Goal: Task Accomplishment & Management: Manage account settings

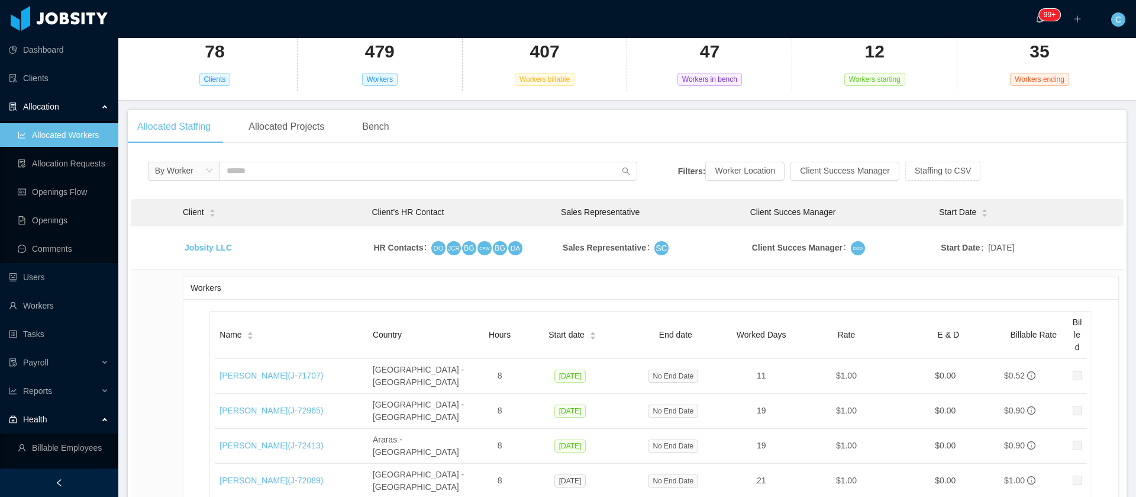
scroll to position [187, 0]
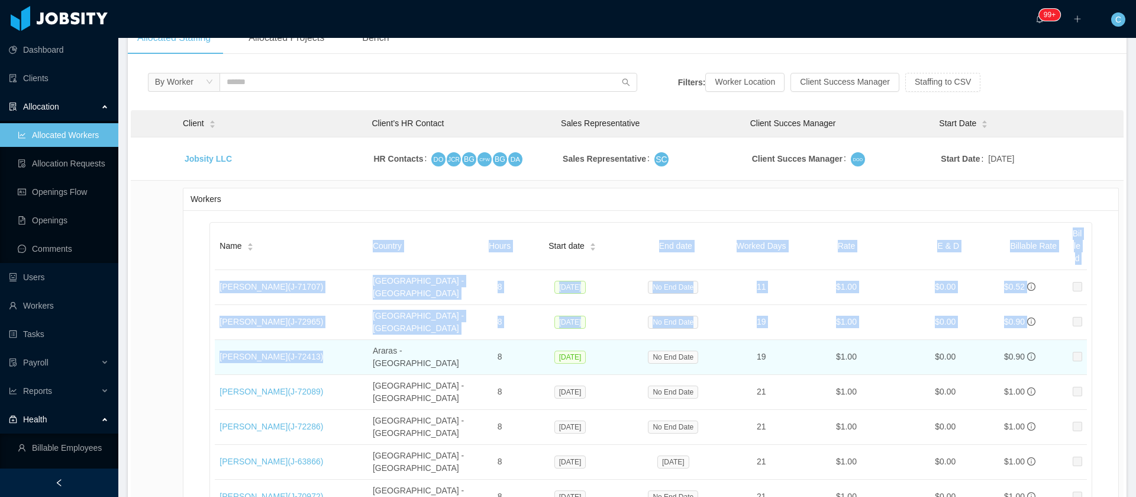
drag, startPoint x: 212, startPoint y: 330, endPoint x: 330, endPoint y: 328, distance: 117.2
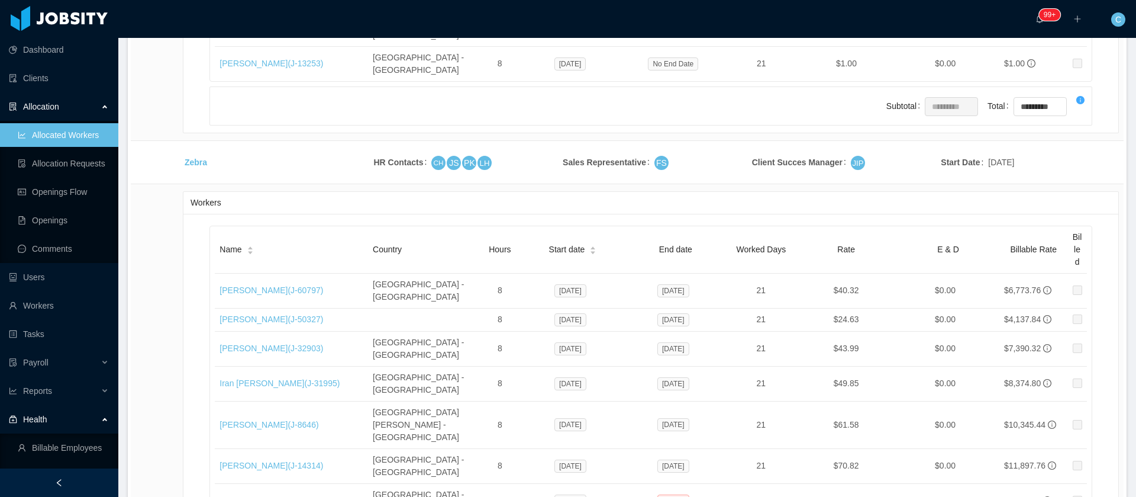
scroll to position [22389, 0]
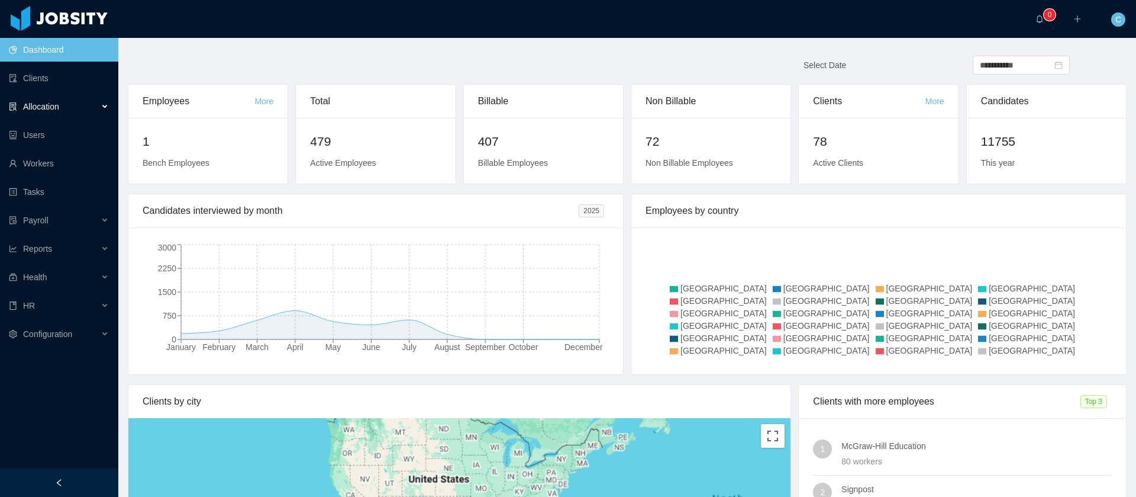
click at [51, 112] on div "Allocation" at bounding box center [59, 107] width 118 height 24
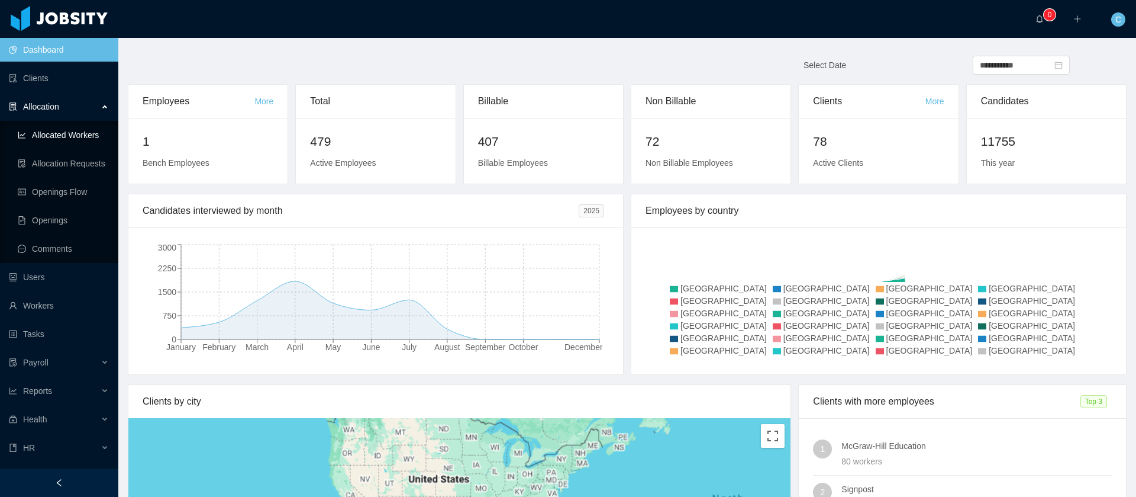
click at [57, 127] on link "Allocated Workers" at bounding box center [63, 135] width 91 height 24
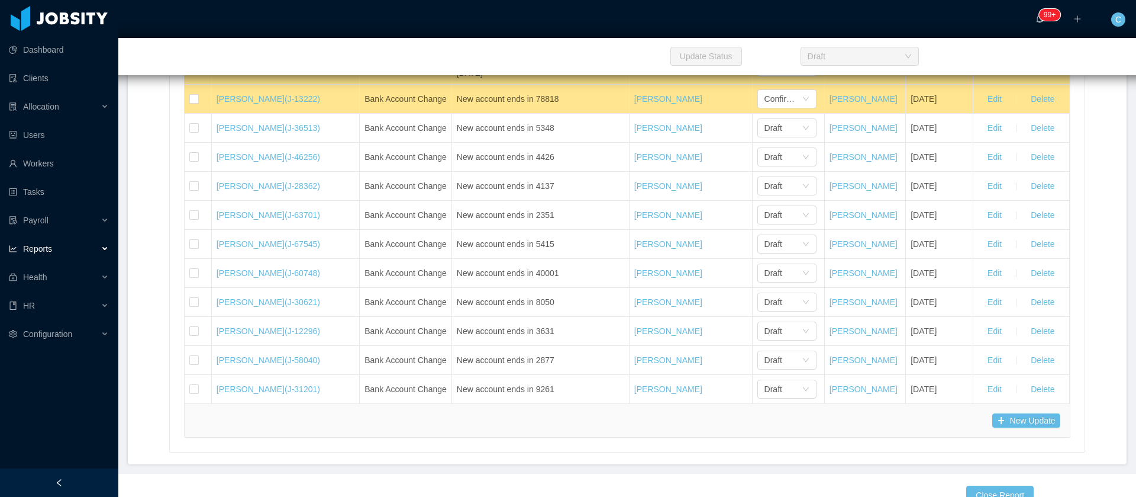
scroll to position [28495, 0]
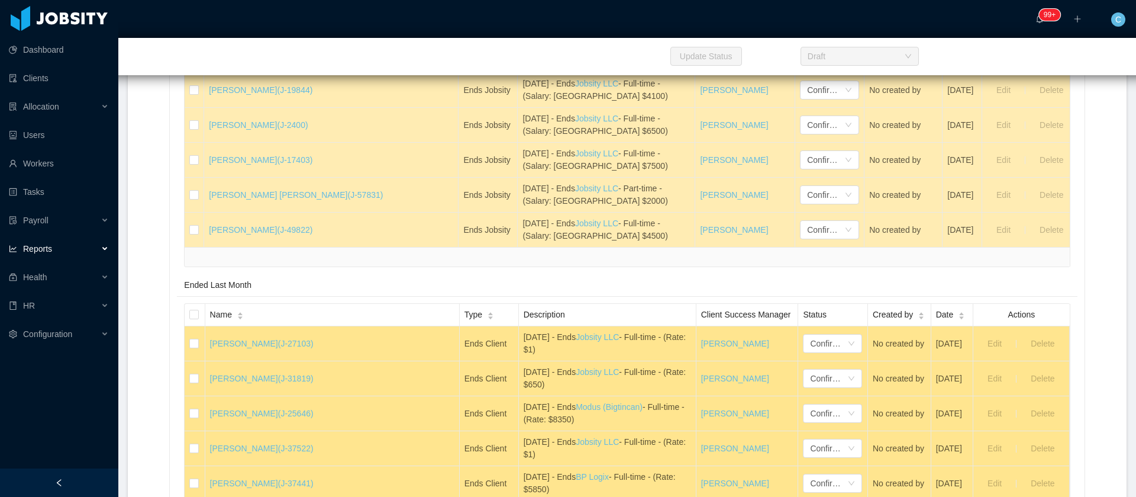
scroll to position [3640, 0]
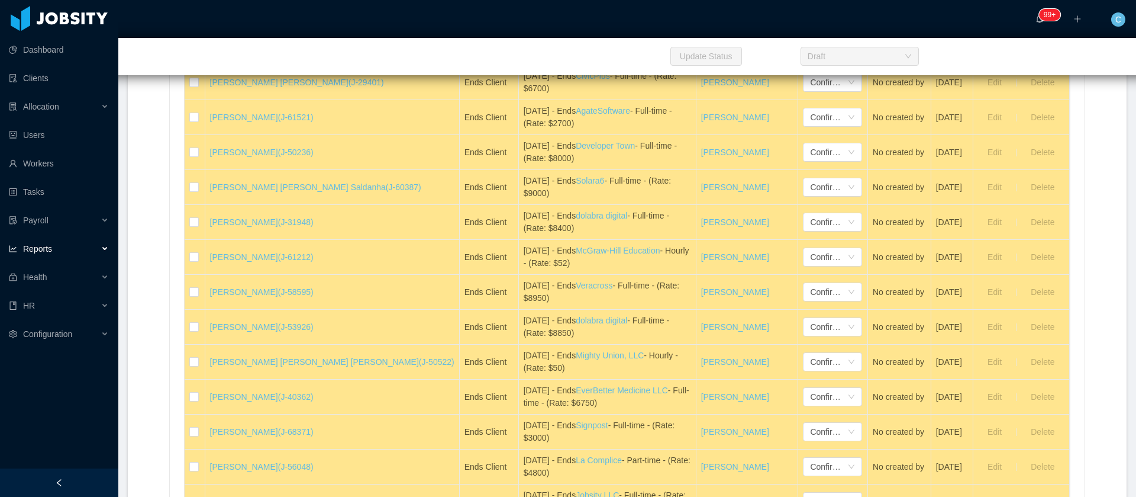
drag, startPoint x: 1132, startPoint y: 73, endPoint x: 1128, endPoint y: 84, distance: 11.8
click at [1128, 84] on section "··· 99+ ··· ··· C ··· Home / End Of Month / End Of Month Report Select Month **…" at bounding box center [627, 248] width 1018 height 497
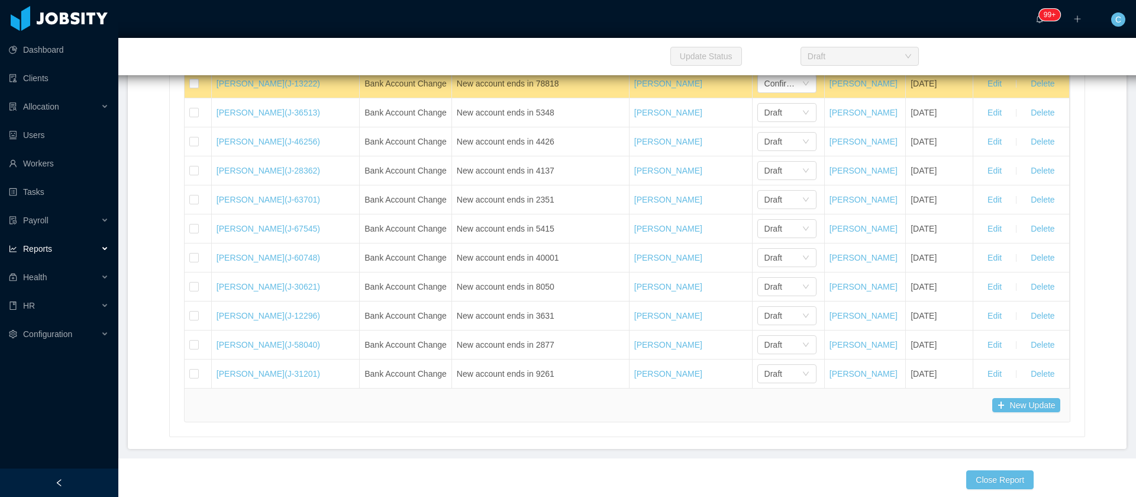
scroll to position [28495, 0]
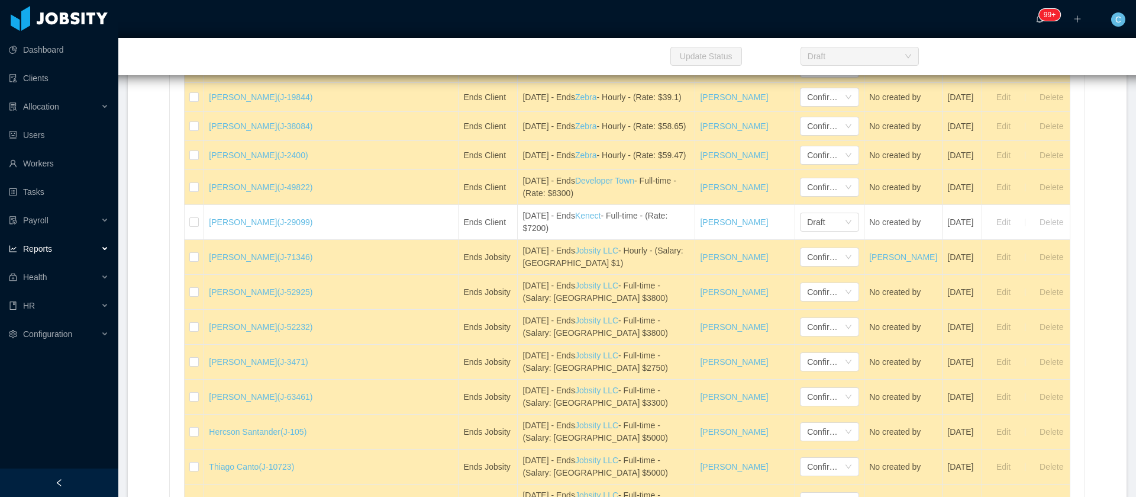
scroll to position [3247, 0]
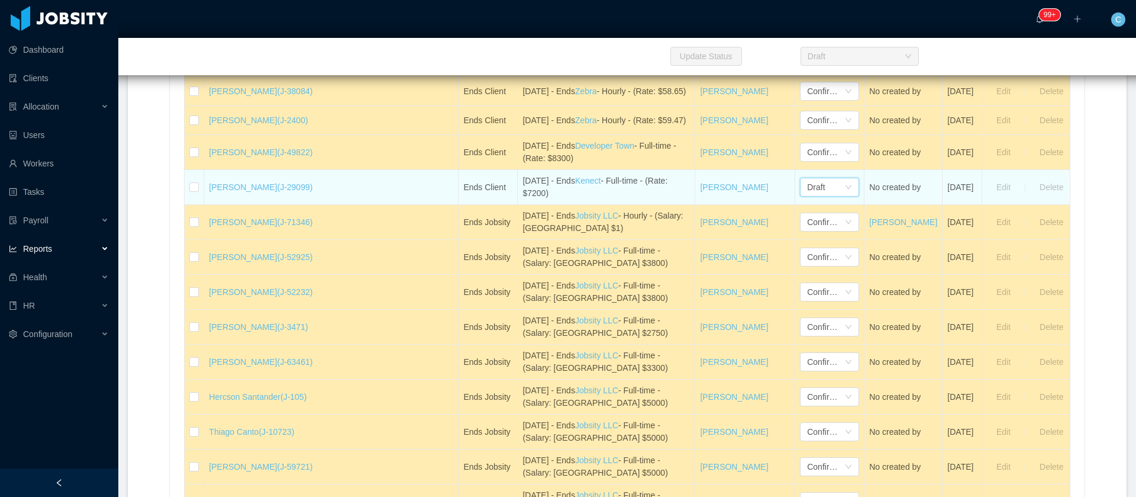
click at [800, 196] on div "Draft" at bounding box center [829, 187] width 59 height 19
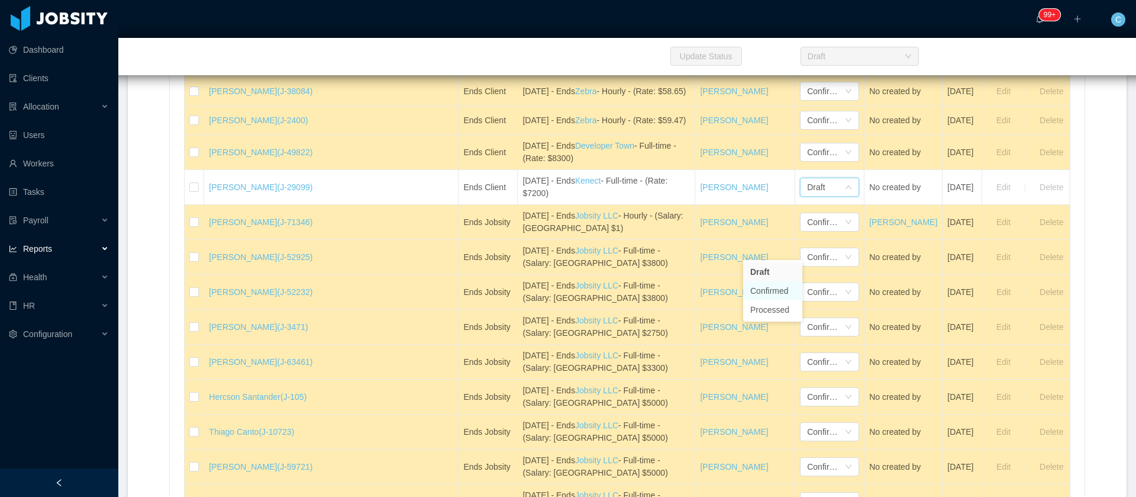
click at [765, 288] on li "Confirmed" at bounding box center [772, 290] width 59 height 19
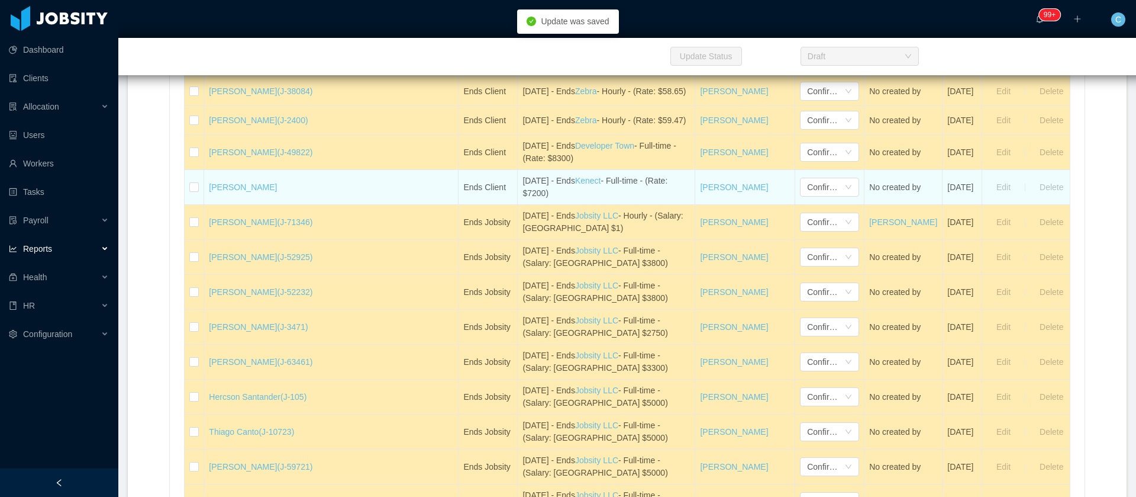
click at [282, 205] on td "[PERSON_NAME]" at bounding box center [331, 187] width 254 height 35
drag, startPoint x: 222, startPoint y: 250, endPoint x: 215, endPoint y: 249, distance: 6.6
click at [215, 205] on td "[PERSON_NAME]" at bounding box center [331, 187] width 254 height 35
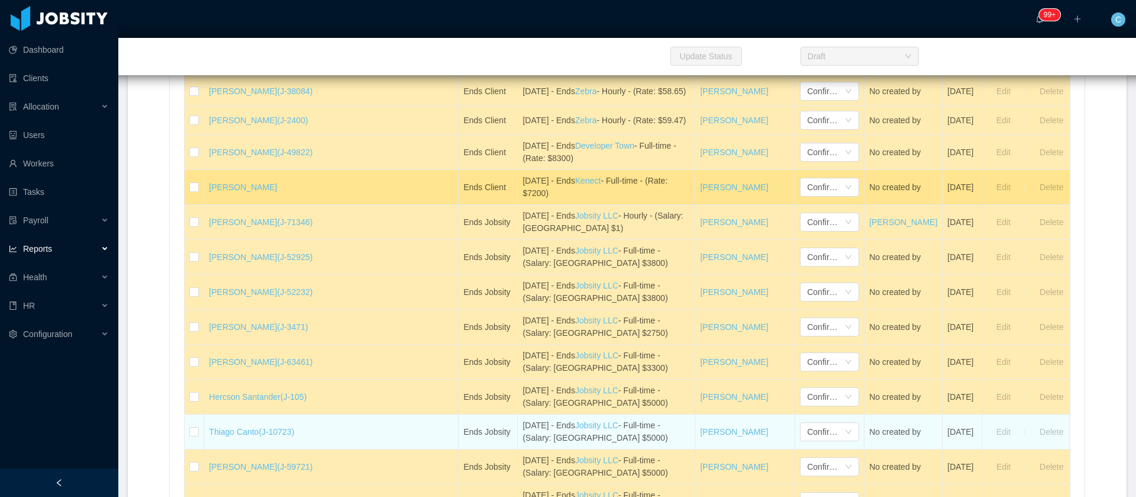
copy link "[PERSON_NAME]"
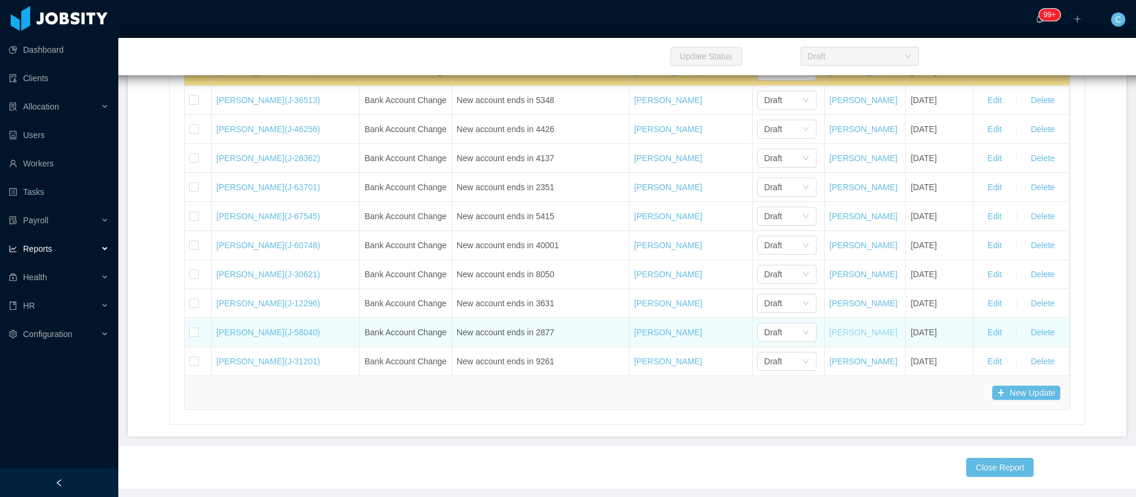
scroll to position [28584, 0]
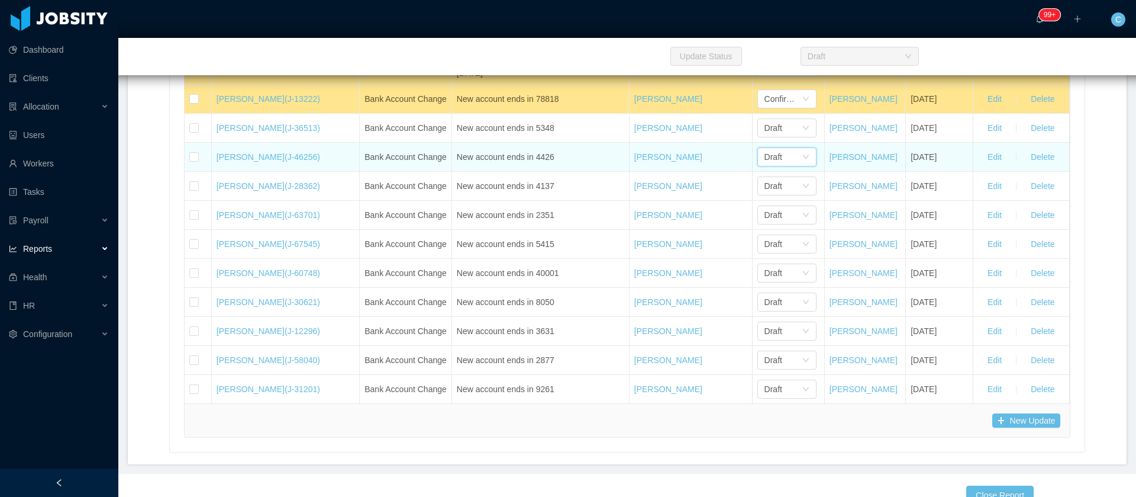
click at [765, 166] on div "Draft" at bounding box center [774, 157] width 18 height 18
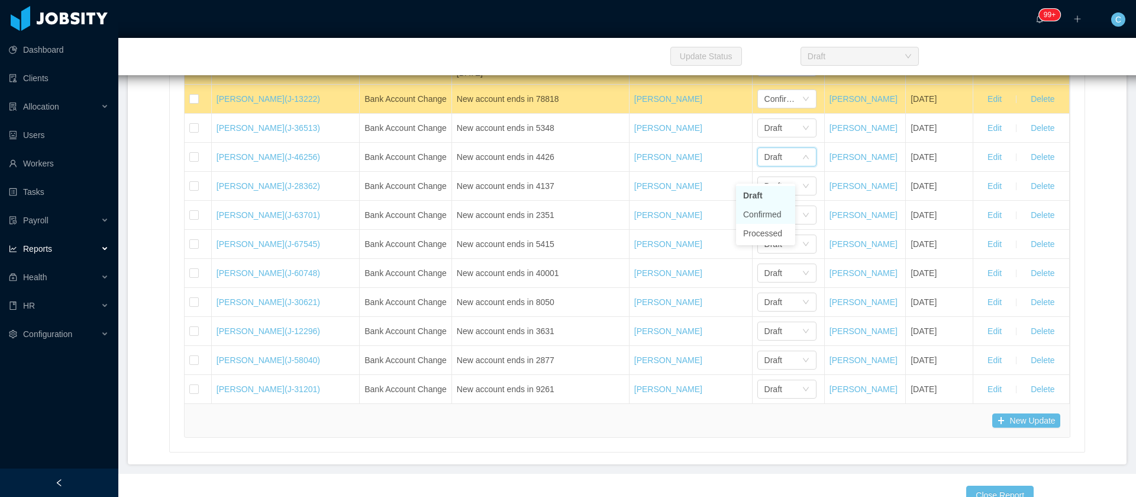
click at [771, 214] on li "Confirmed" at bounding box center [765, 214] width 59 height 19
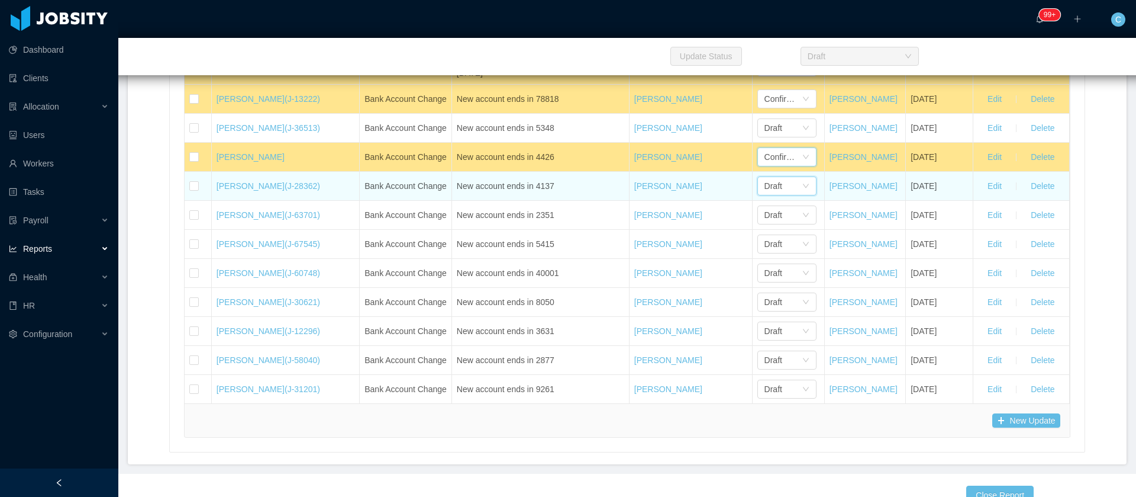
click at [776, 195] on div "Draft" at bounding box center [783, 186] width 37 height 18
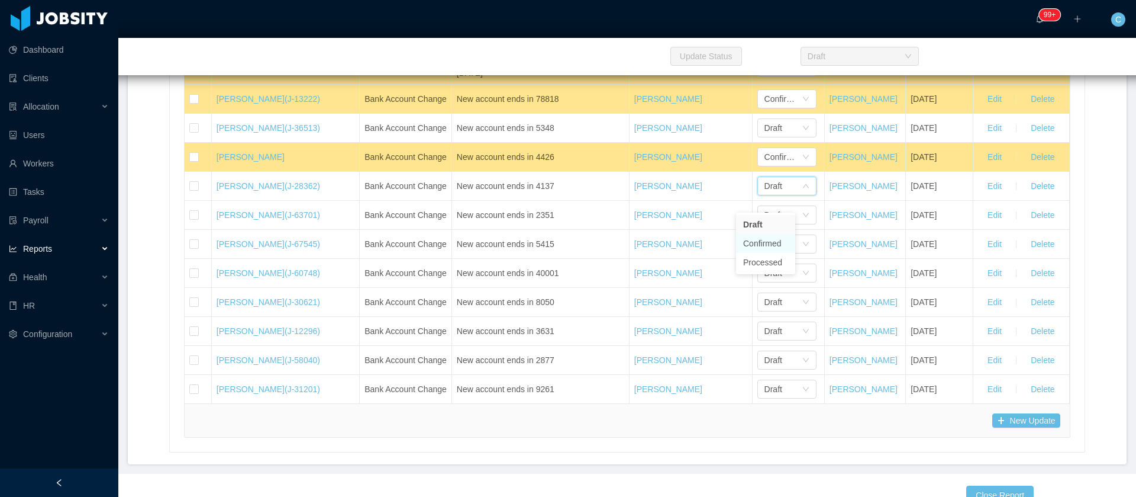
click at [766, 241] on li "Confirmed" at bounding box center [765, 243] width 59 height 19
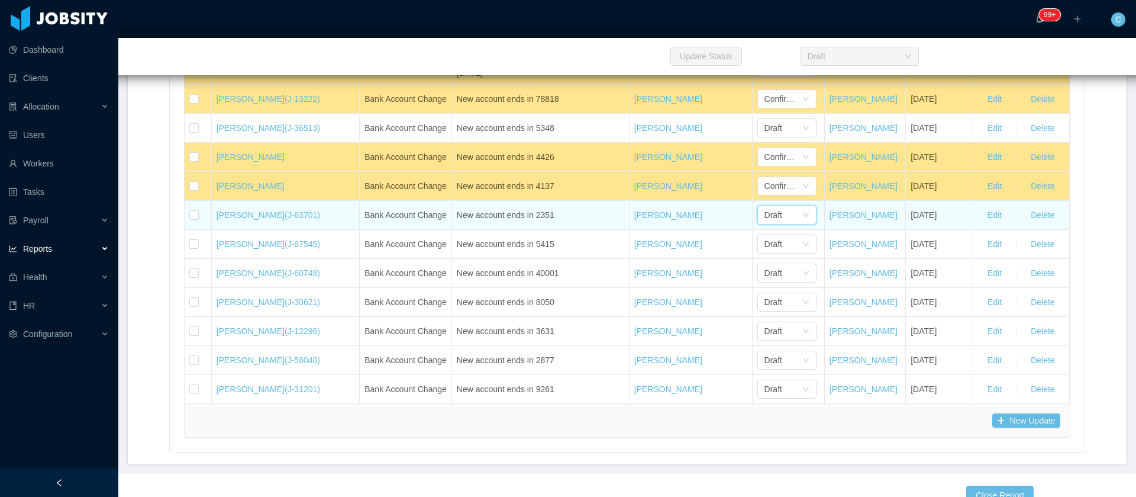
click at [765, 224] on div "Draft" at bounding box center [774, 215] width 18 height 18
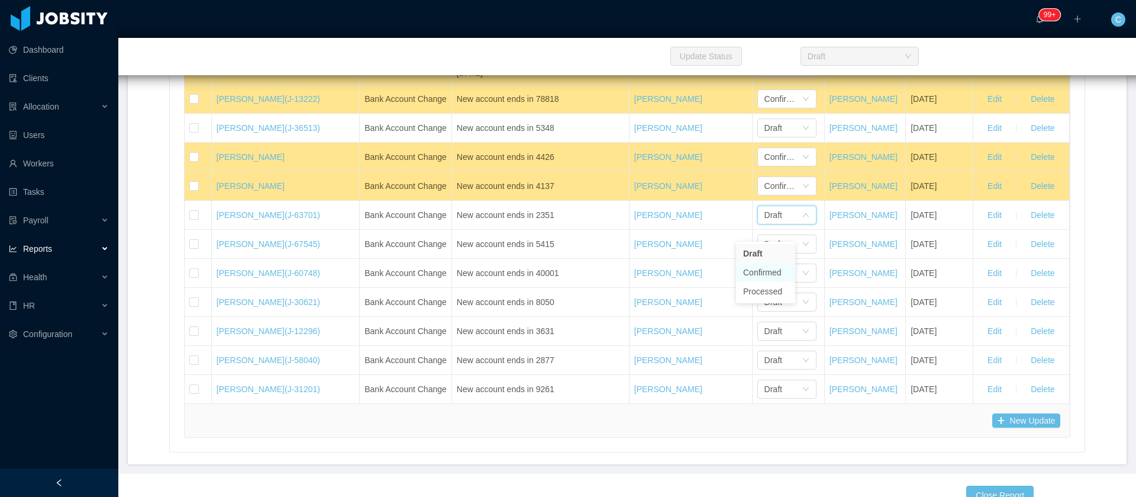
click at [754, 269] on li "Confirmed" at bounding box center [765, 272] width 59 height 19
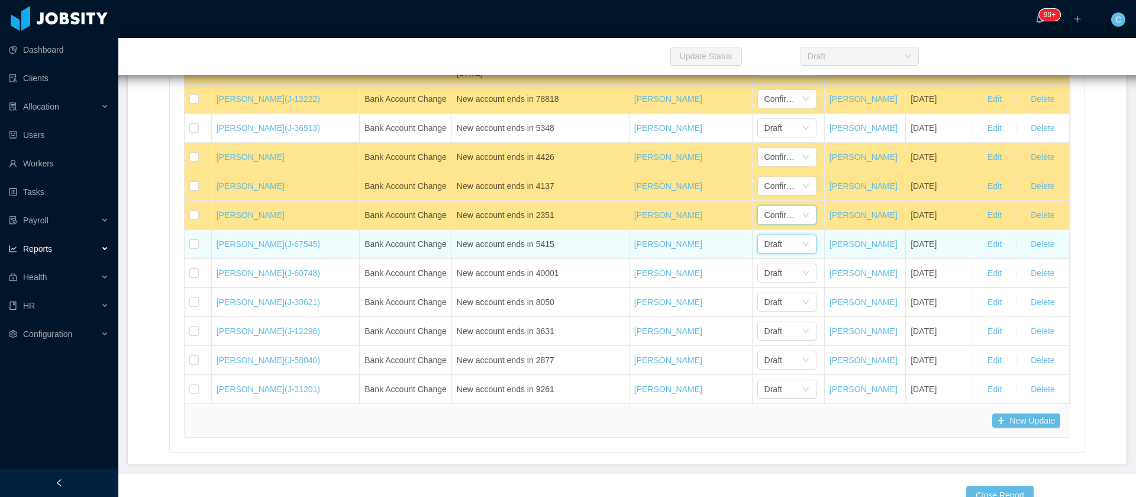
click at [802, 247] on icon "icon: down" at bounding box center [805, 243] width 7 height 7
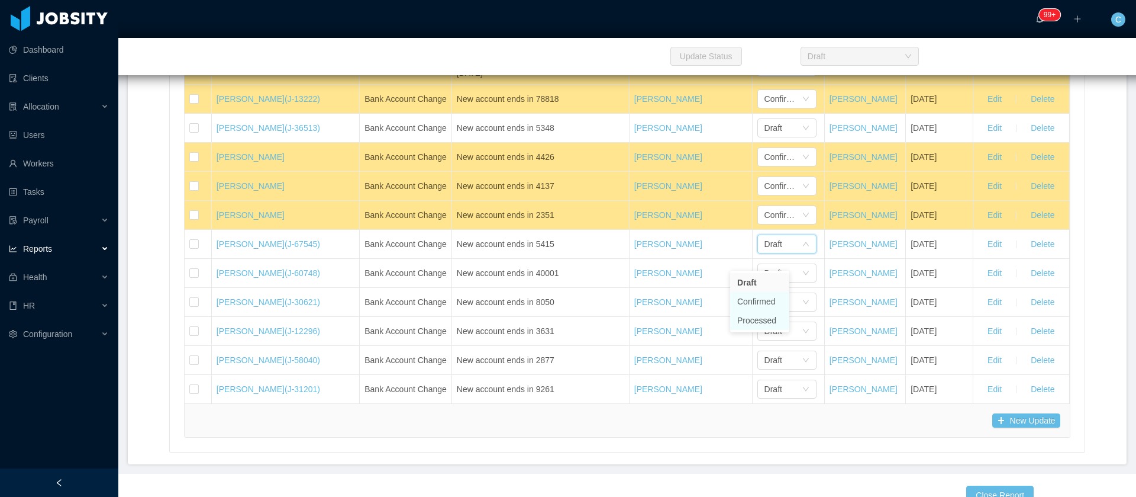
click at [755, 305] on li "Confirmed" at bounding box center [759, 301] width 59 height 19
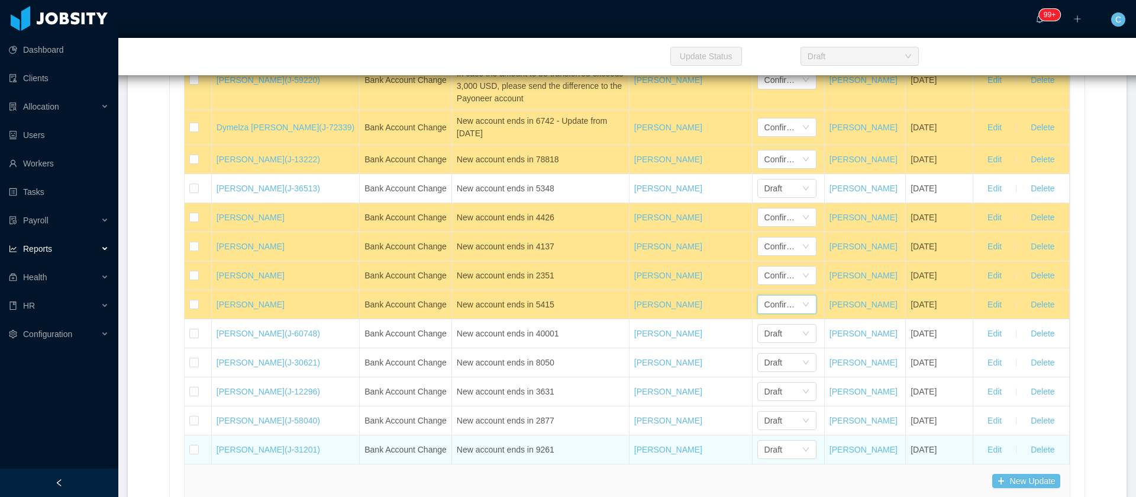
scroll to position [28495, 0]
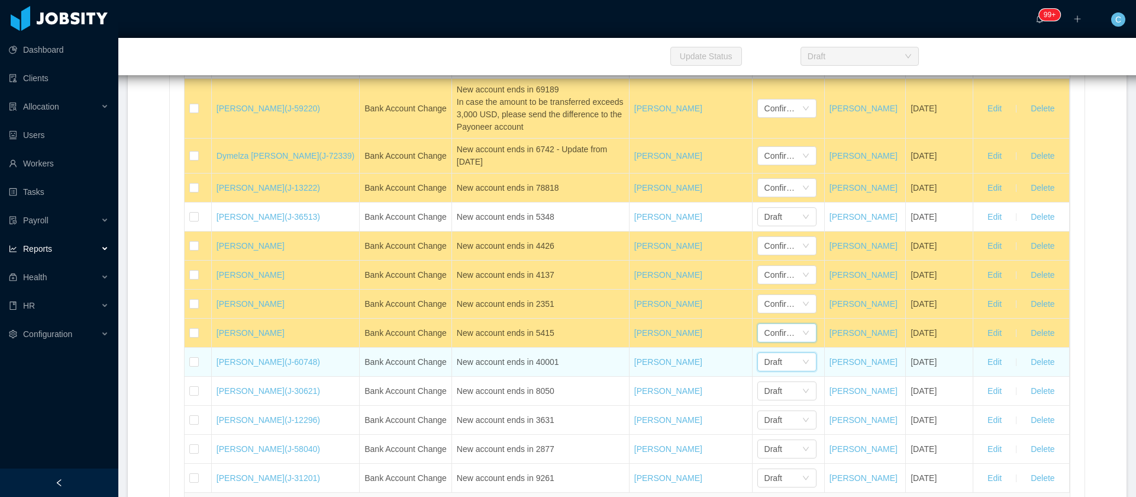
click at [802, 365] on icon "icon: down" at bounding box center [805, 361] width 7 height 7
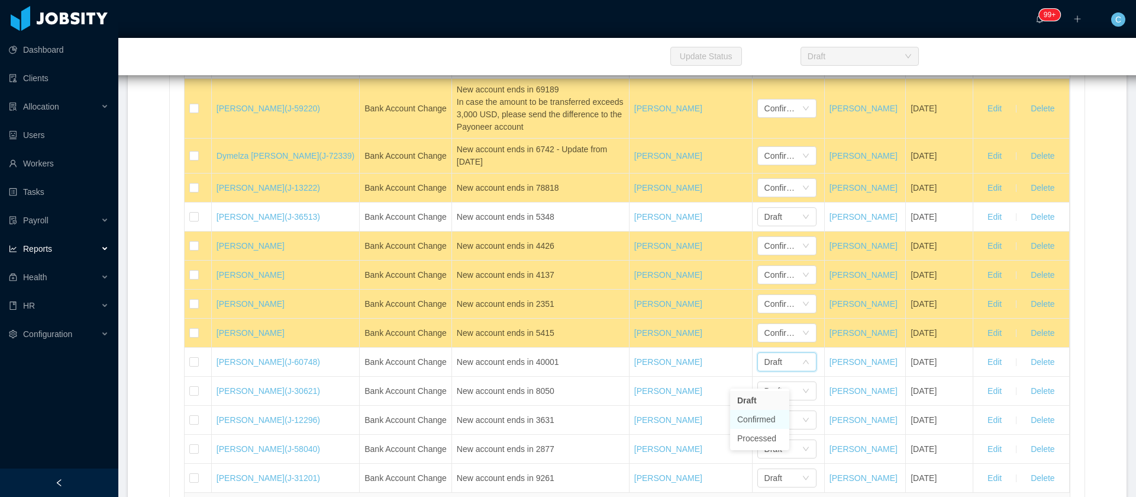
click at [766, 417] on li "Confirmed" at bounding box center [759, 419] width 59 height 19
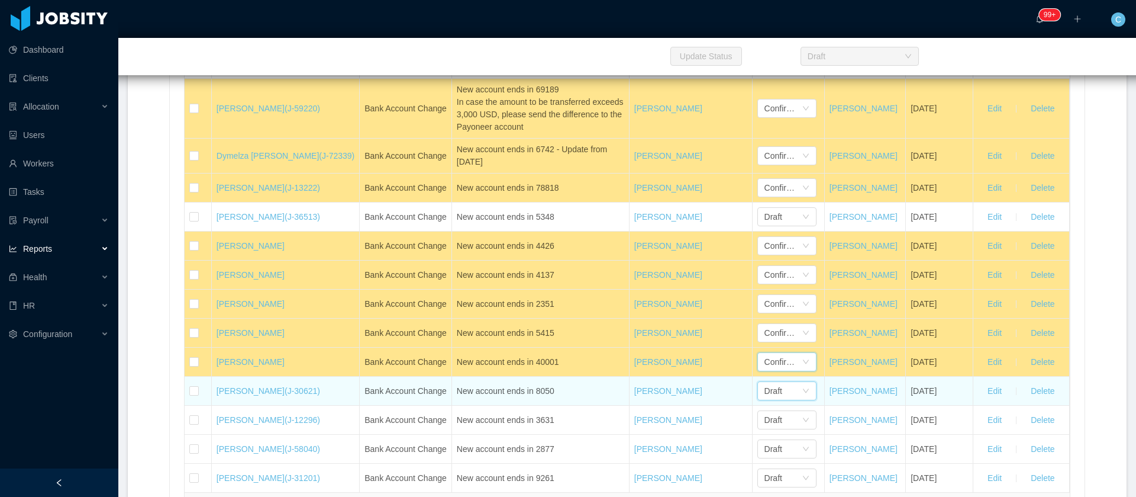
click at [757, 395] on div "Draft" at bounding box center [786, 390] width 59 height 19
click at [765, 399] on div "Draft" at bounding box center [774, 391] width 18 height 18
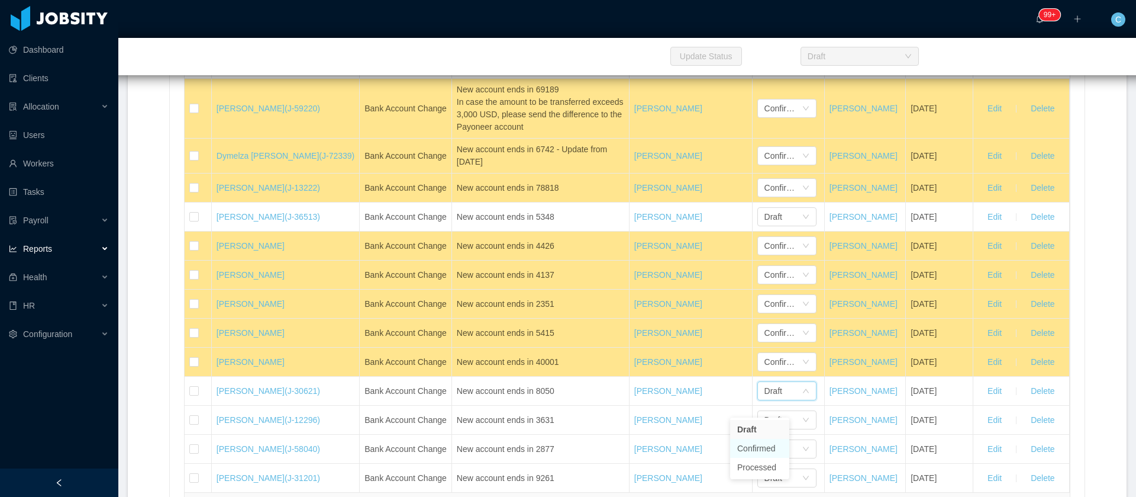
click at [749, 441] on li "Confirmed" at bounding box center [759, 448] width 59 height 19
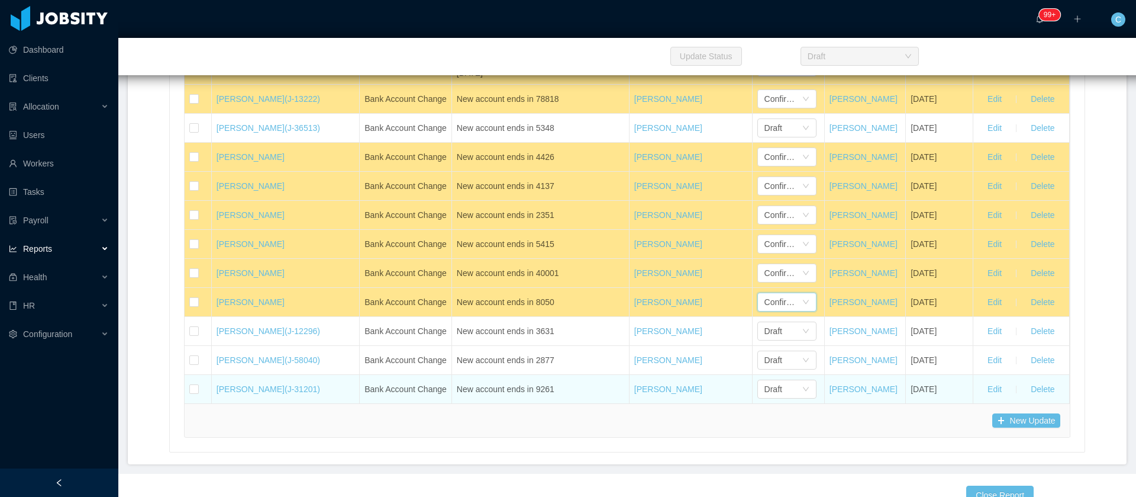
scroll to position [28673, 0]
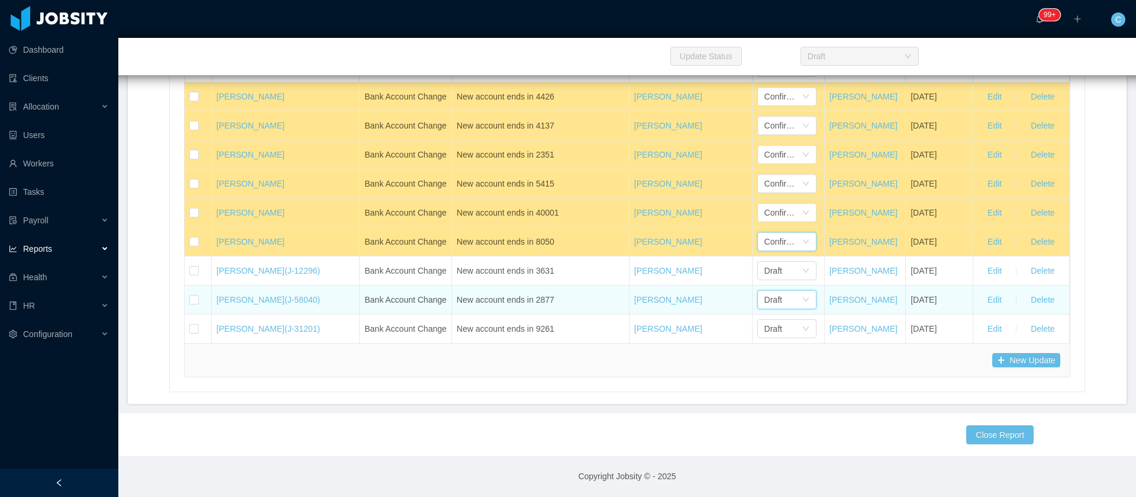
click at [765, 291] on div "Draft" at bounding box center [774, 300] width 18 height 18
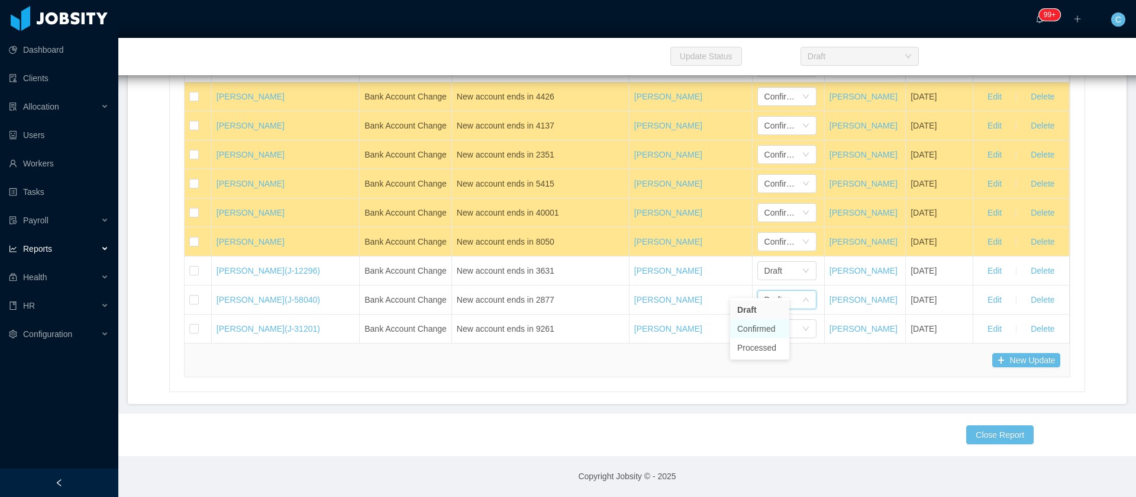
click at [773, 333] on li "Confirmed" at bounding box center [759, 328] width 59 height 19
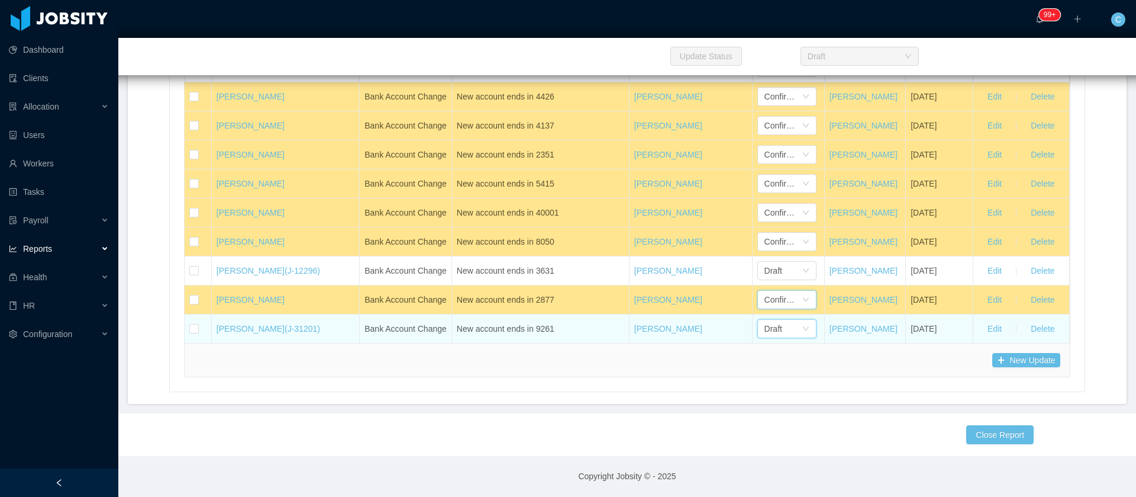
click at [765, 320] on div "Draft" at bounding box center [783, 329] width 37 height 18
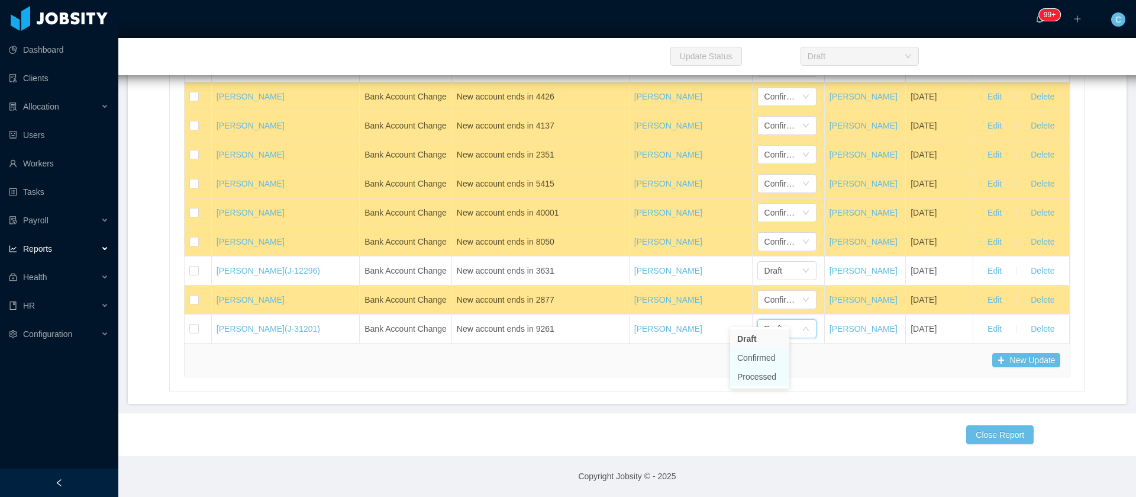
click at [750, 361] on li "Confirmed" at bounding box center [759, 357] width 59 height 19
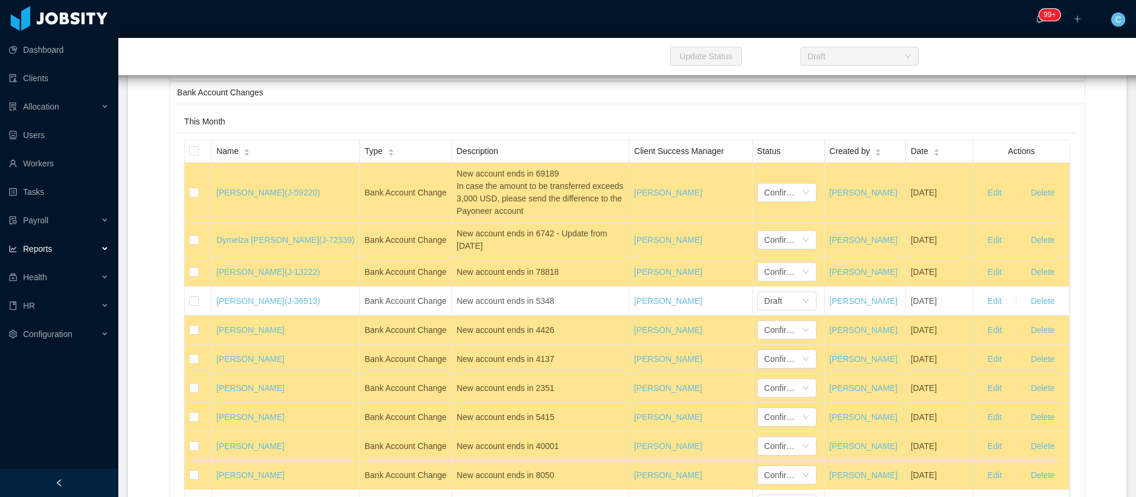
scroll to position [28406, 0]
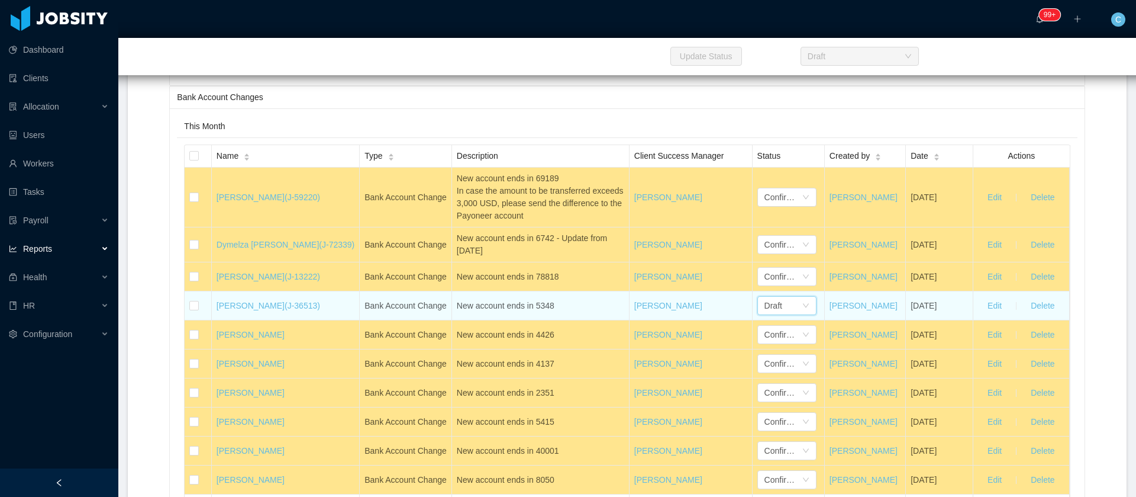
click at [765, 314] on div "Draft" at bounding box center [774, 305] width 18 height 18
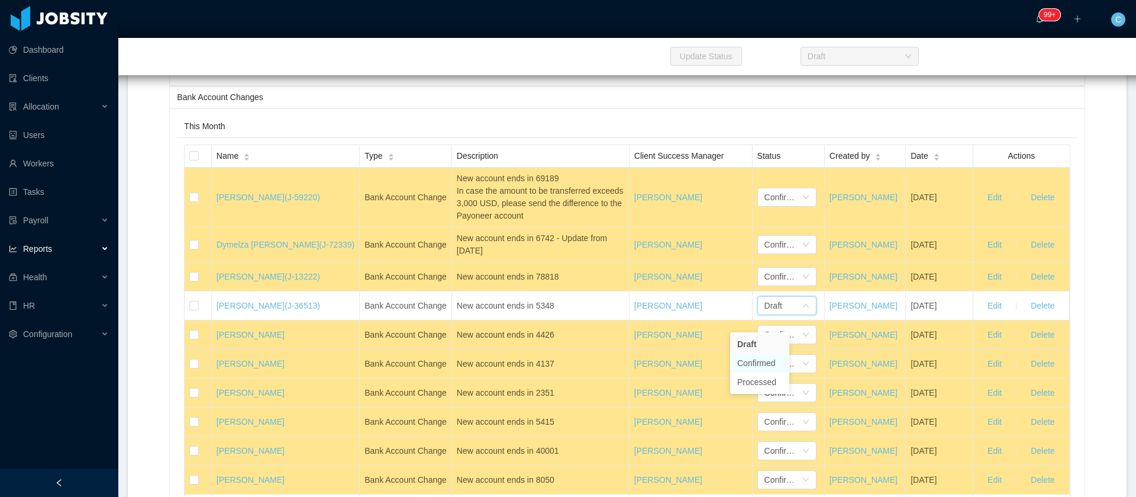
click at [759, 364] on li "Confirmed" at bounding box center [759, 362] width 59 height 19
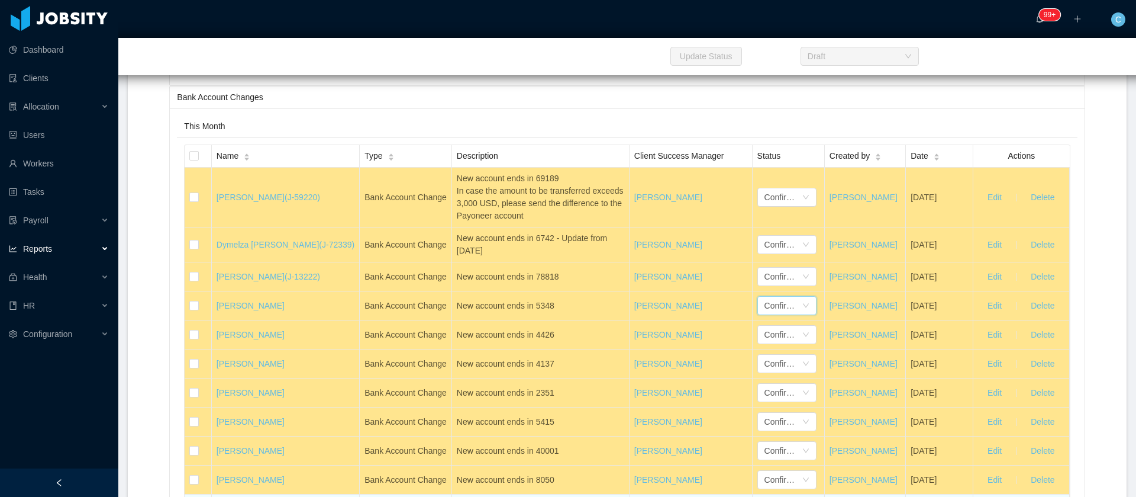
scroll to position [28584, 0]
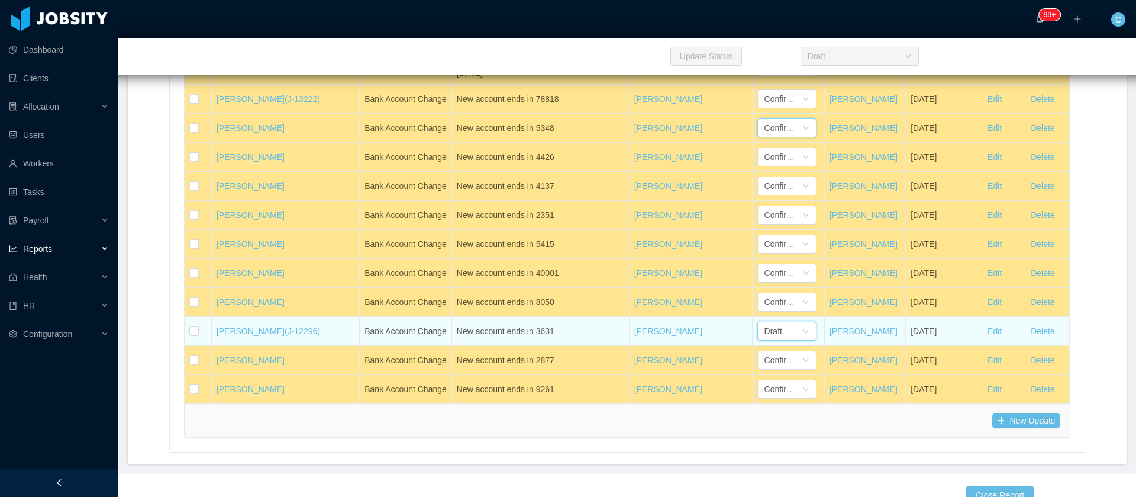
click at [765, 340] on div "Draft" at bounding box center [774, 331] width 18 height 18
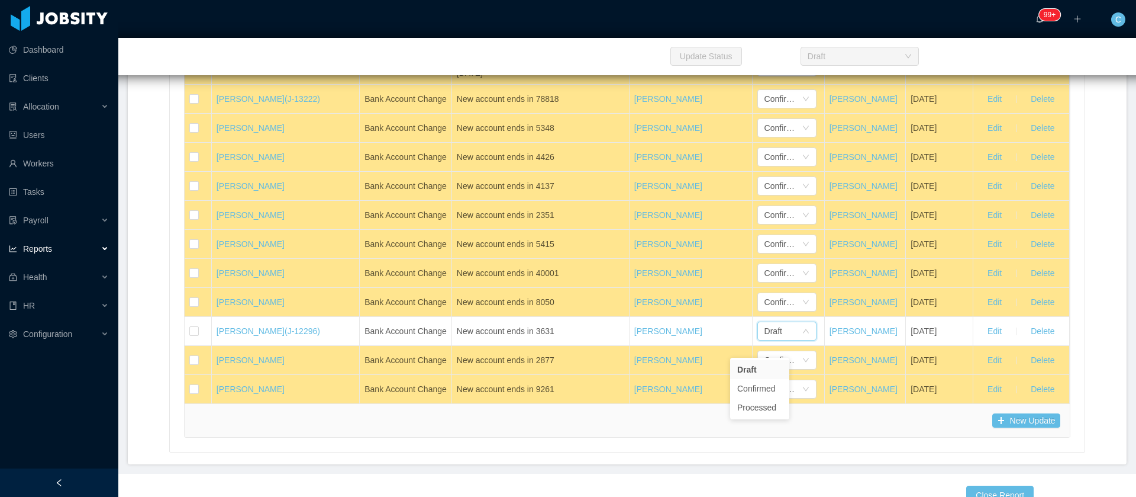
click at [684, 427] on div "New Update" at bounding box center [627, 420] width 866 height 14
click at [1027, 427] on button "New Update" at bounding box center [1026, 420] width 68 height 14
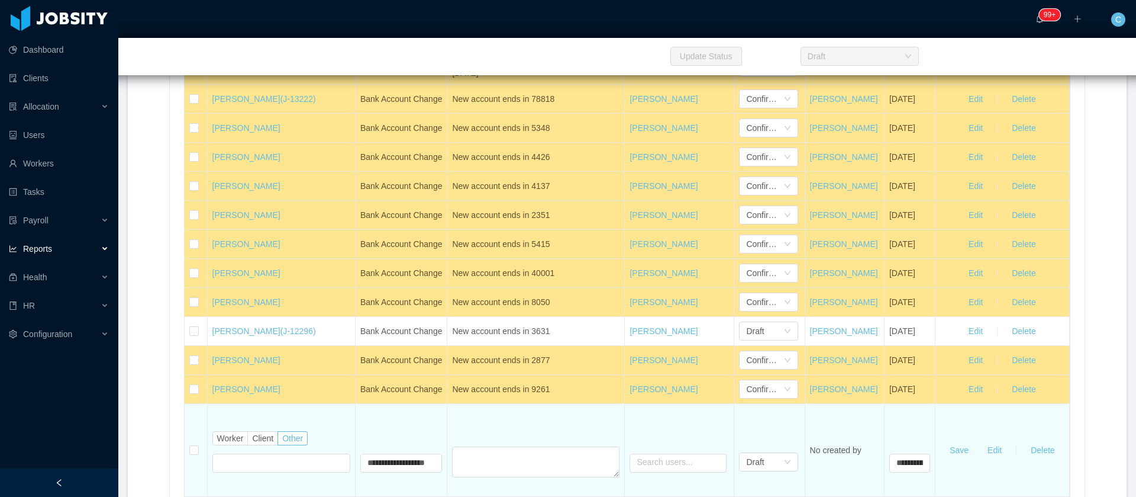
type input "**********"
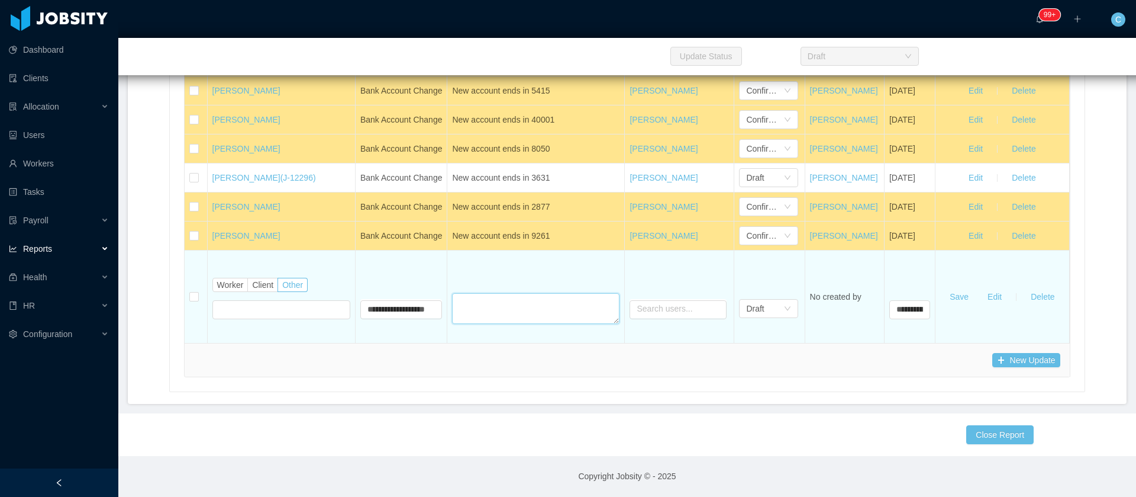
click at [452, 298] on textarea at bounding box center [535, 308] width 167 height 31
paste textarea "**********"
type textarea "**********"
click at [236, 280] on span "Worker" at bounding box center [230, 284] width 27 height 9
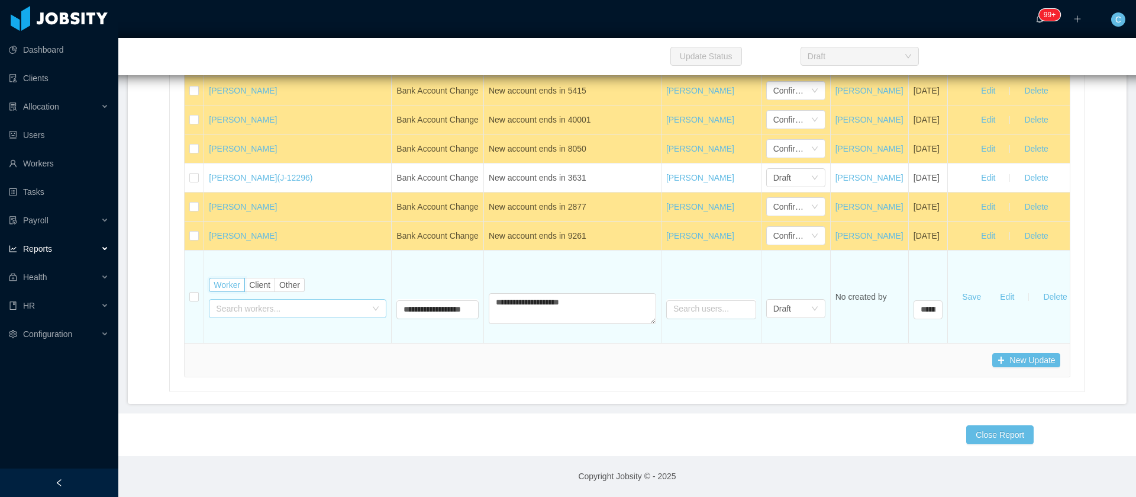
click at [243, 302] on div "Search workers..." at bounding box center [291, 308] width 150 height 12
type input "****"
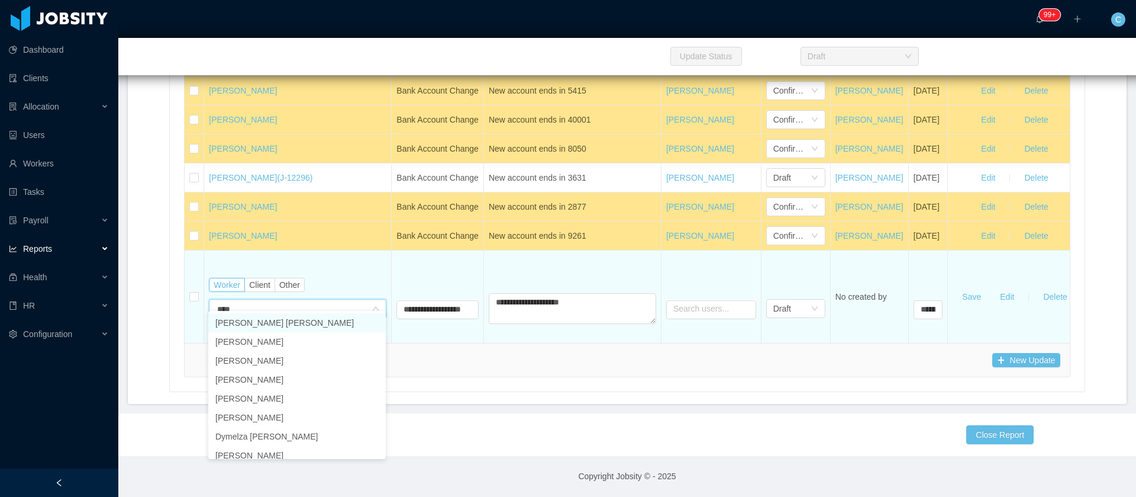
click at [233, 321] on li "[PERSON_NAME] [PERSON_NAME]" at bounding box center [297, 322] width 178 height 19
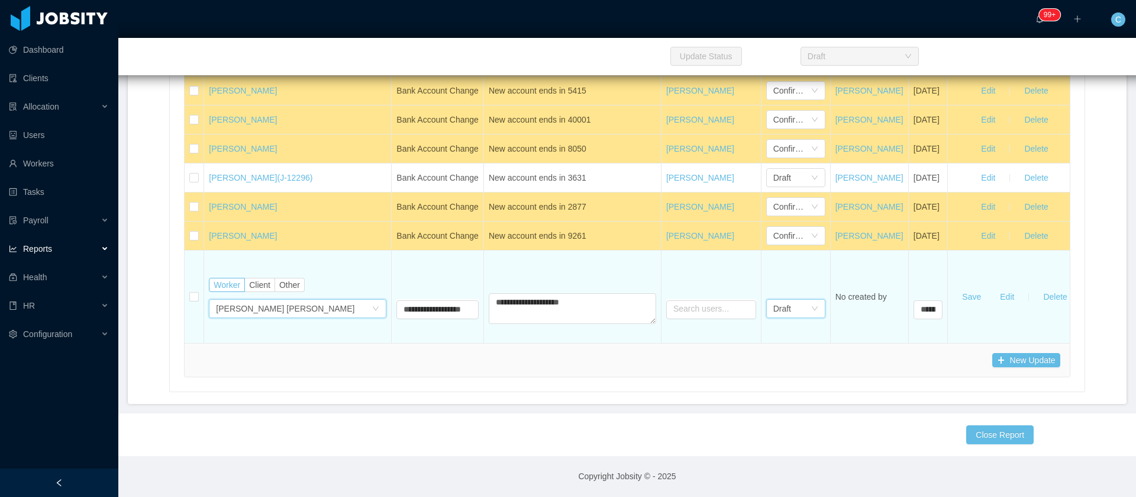
click at [779, 301] on div "Draft" at bounding box center [782, 308] width 18 height 18
click at [787, 341] on li "Confirmed" at bounding box center [791, 341] width 59 height 19
click at [990, 287] on button "Save" at bounding box center [972, 296] width 38 height 19
click at [1014, 365] on button "New Update" at bounding box center [1026, 360] width 68 height 14
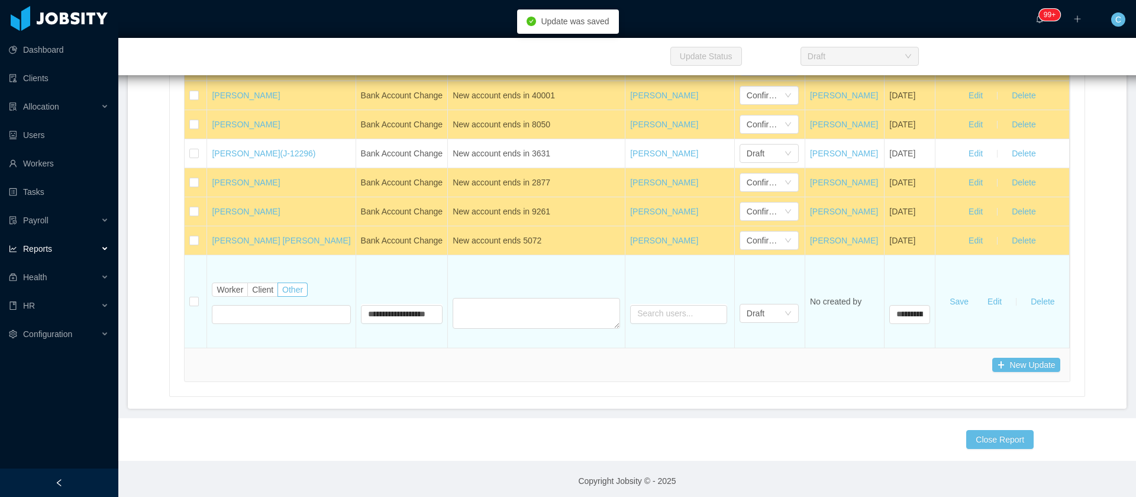
type input "**********"
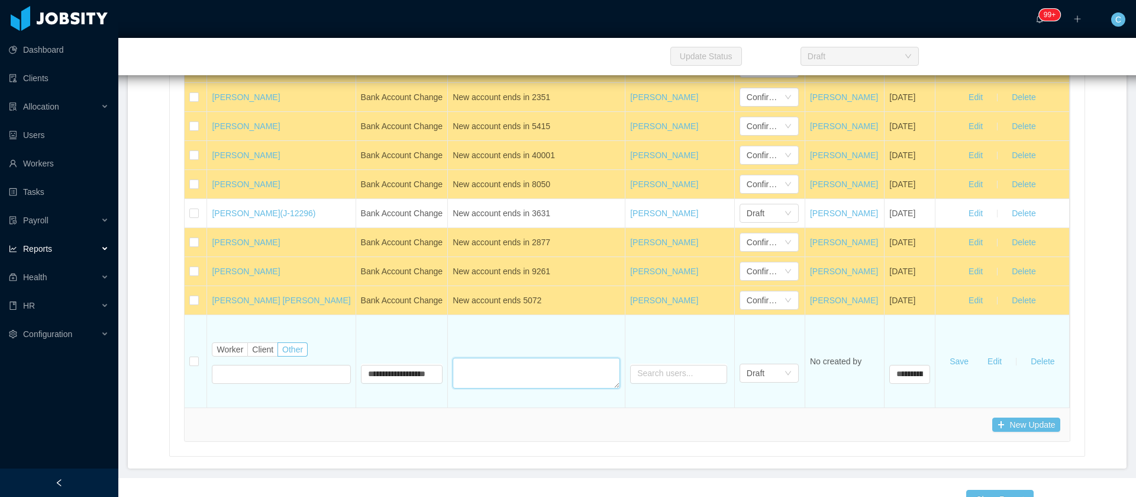
click at [462, 388] on textarea at bounding box center [536, 372] width 167 height 31
paste textarea "**********"
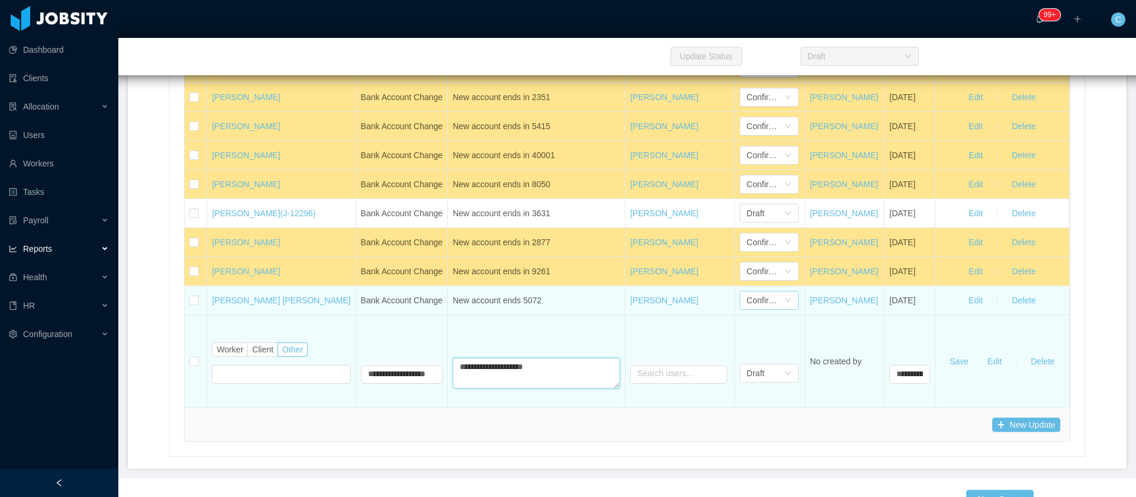
type textarea "**********"
click at [747, 309] on div "Confirmed" at bounding box center [765, 300] width 37 height 18
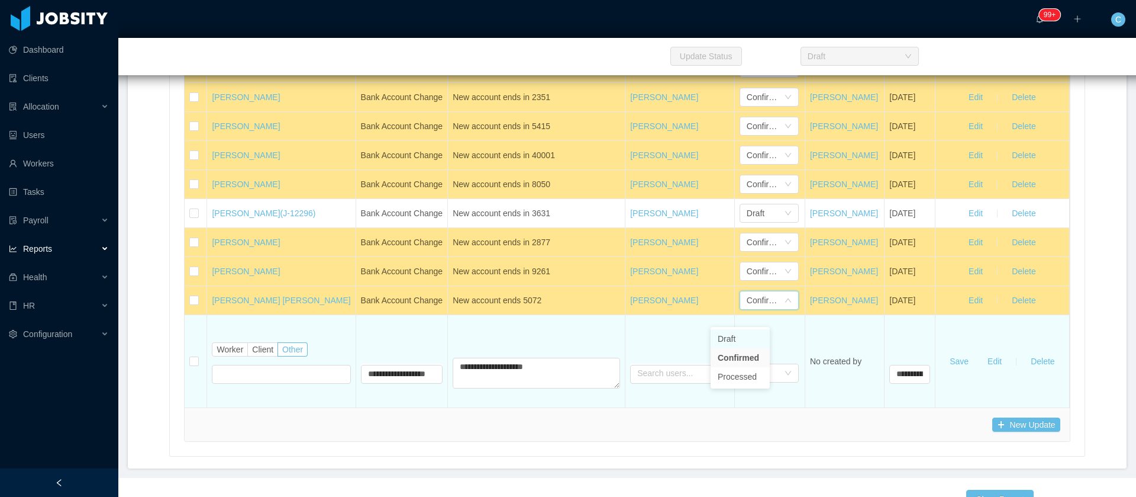
click at [730, 341] on li "Draft" at bounding box center [740, 338] width 59 height 19
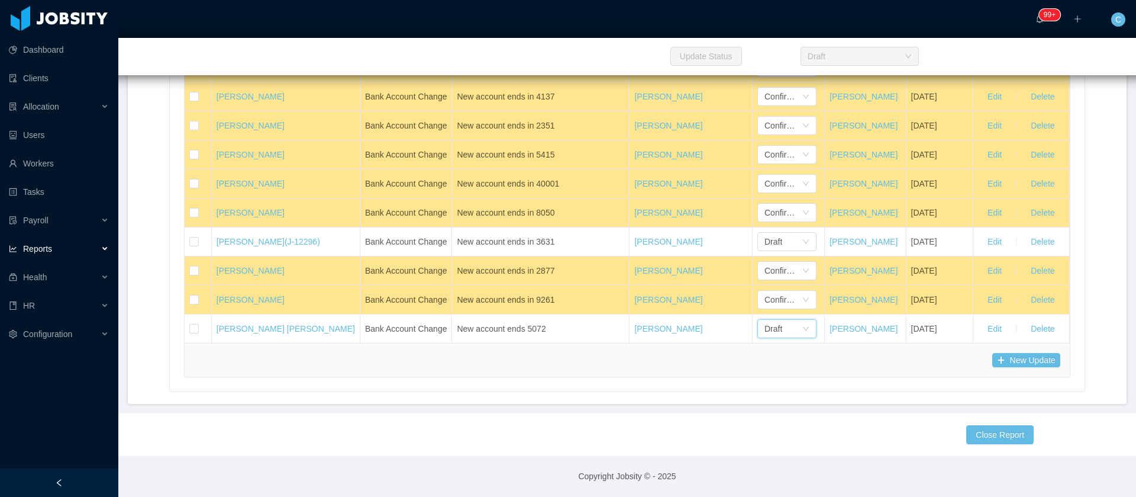
click at [238, 369] on div "New Update" at bounding box center [627, 360] width 885 height 34
click at [270, 359] on div "New Update" at bounding box center [627, 360] width 866 height 14
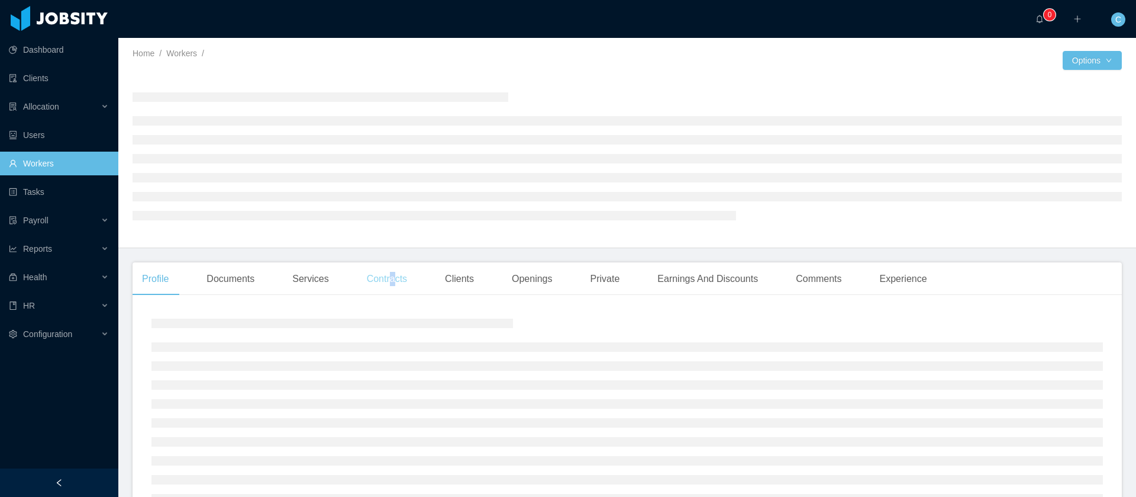
click at [391, 278] on div "Contracts" at bounding box center [386, 278] width 59 height 33
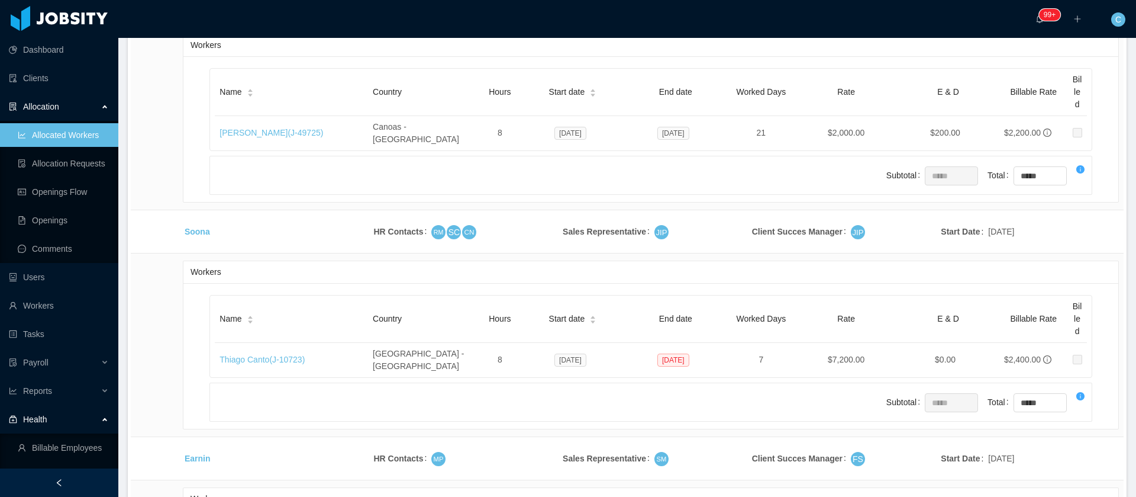
scroll to position [24384, 0]
